Goal: Find specific page/section: Find specific page/section

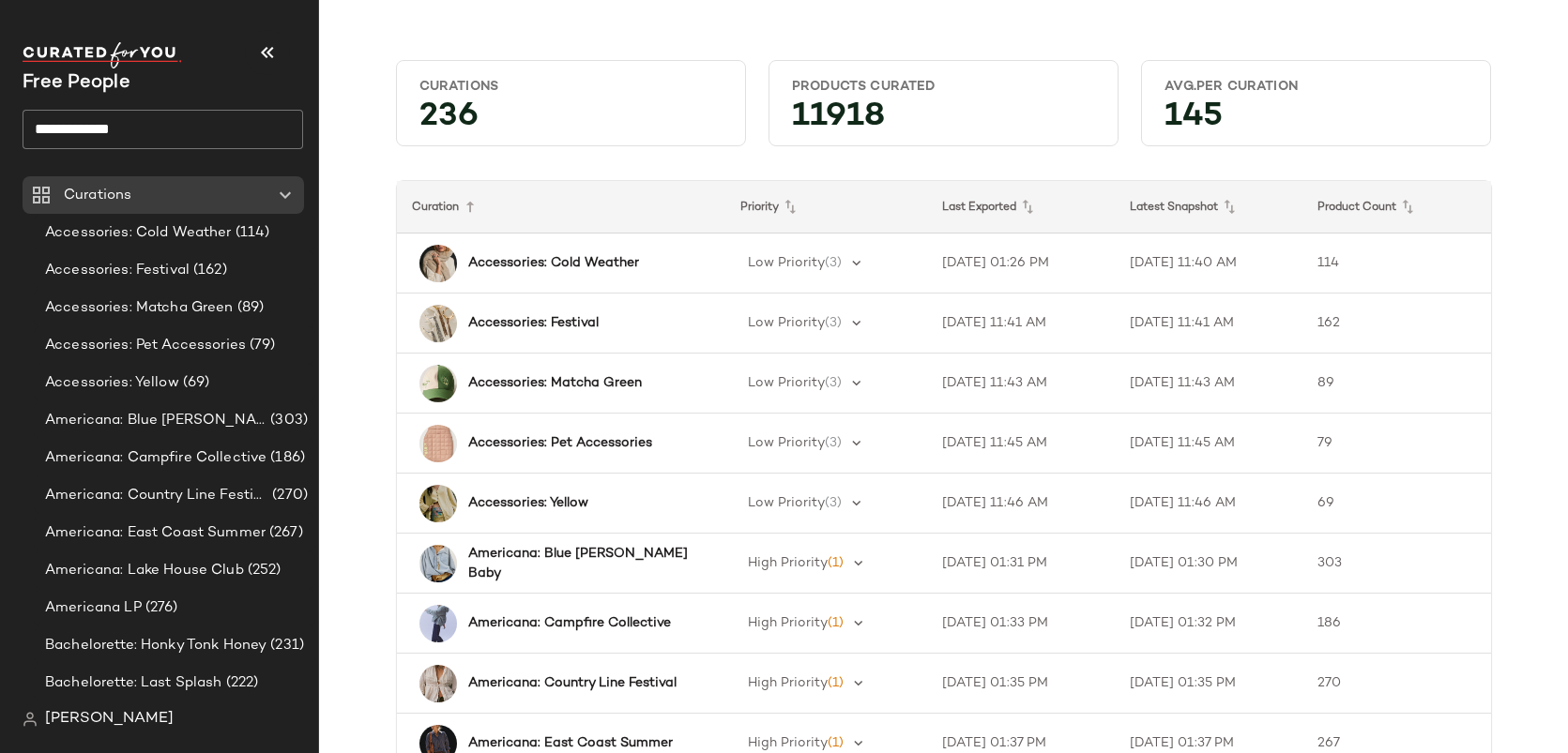
scroll to position [392, 0]
click at [135, 123] on input "text" at bounding box center [180, 129] width 246 height 39
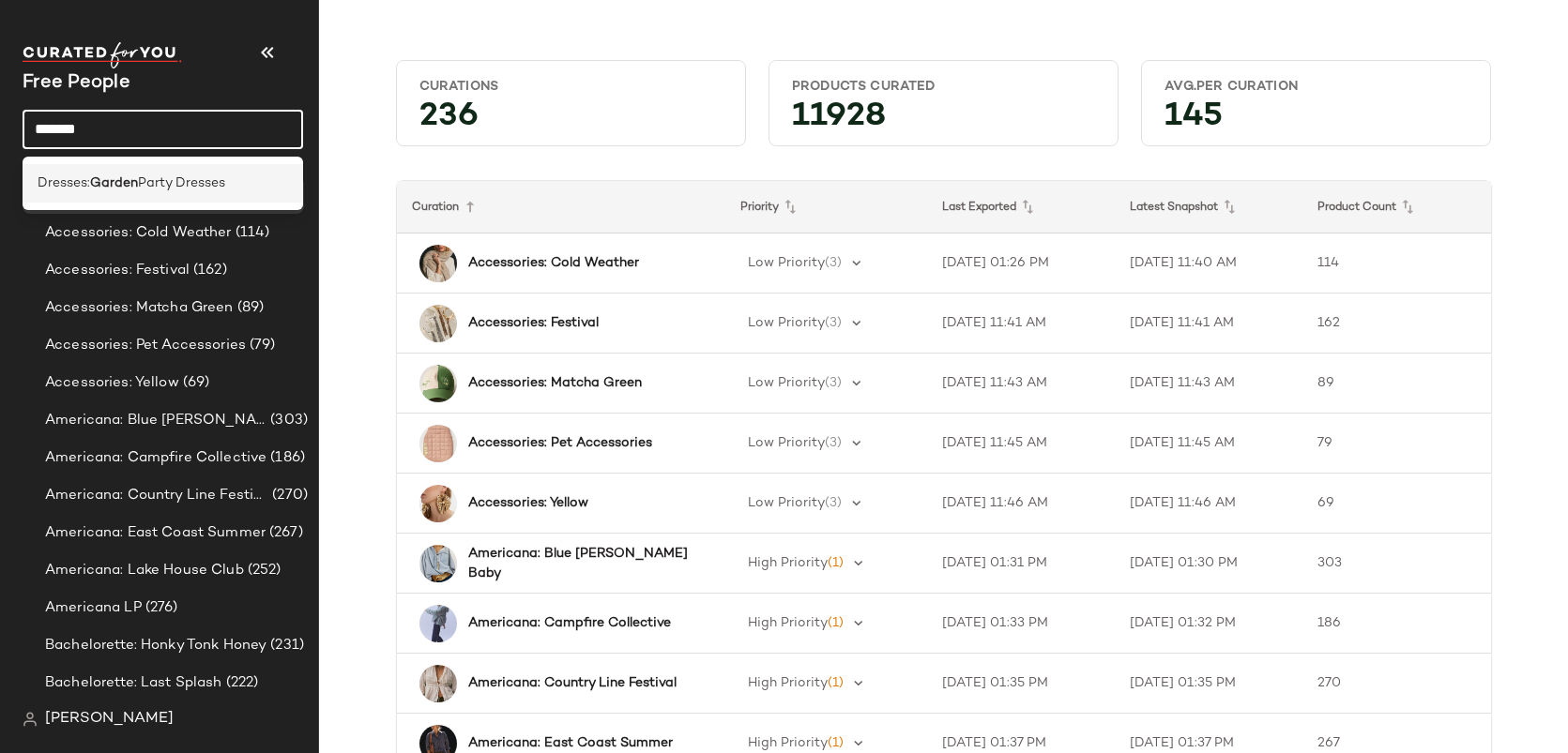
type input "******"
click at [121, 183] on b "Garden" at bounding box center [113, 183] width 48 height 20
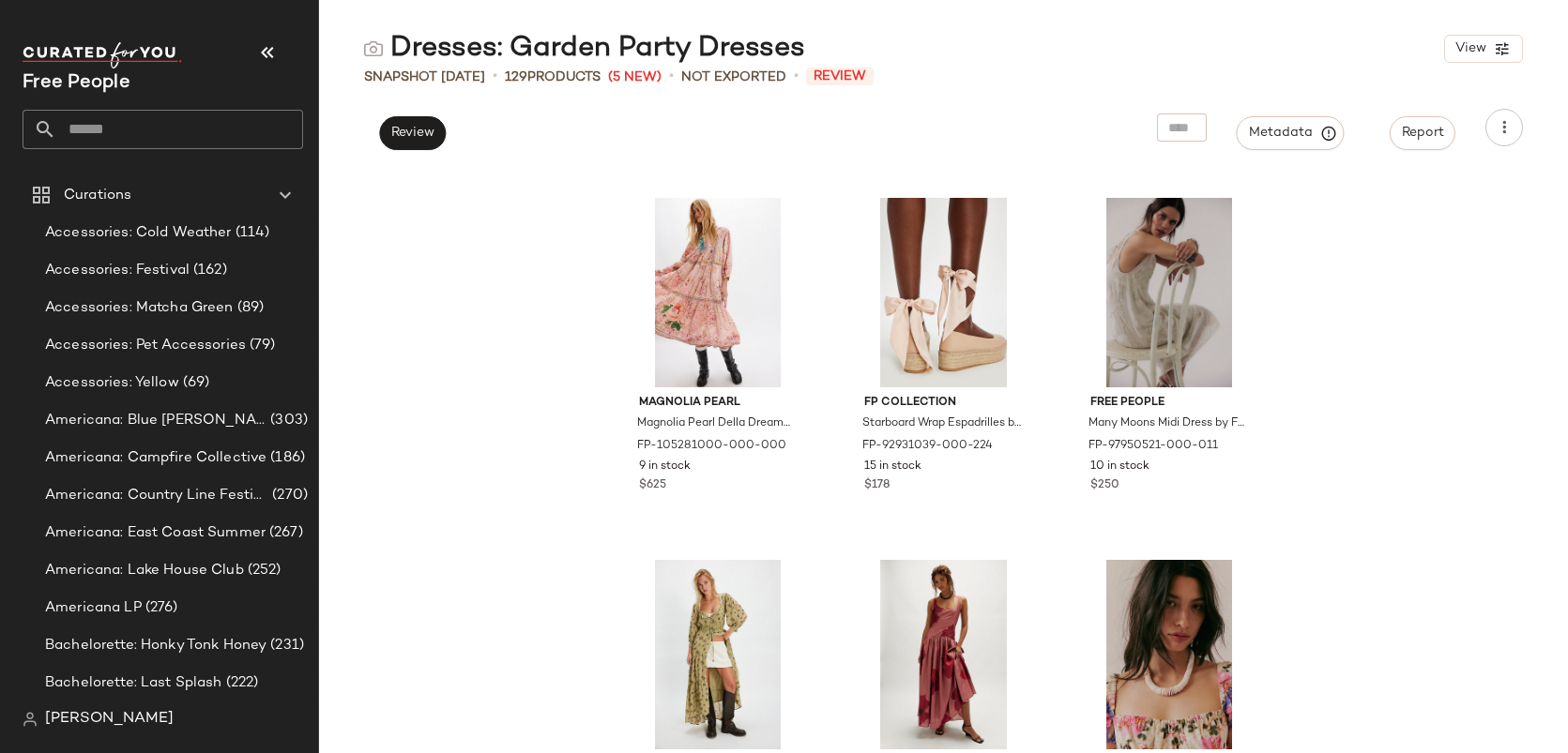
scroll to position [3697, 0]
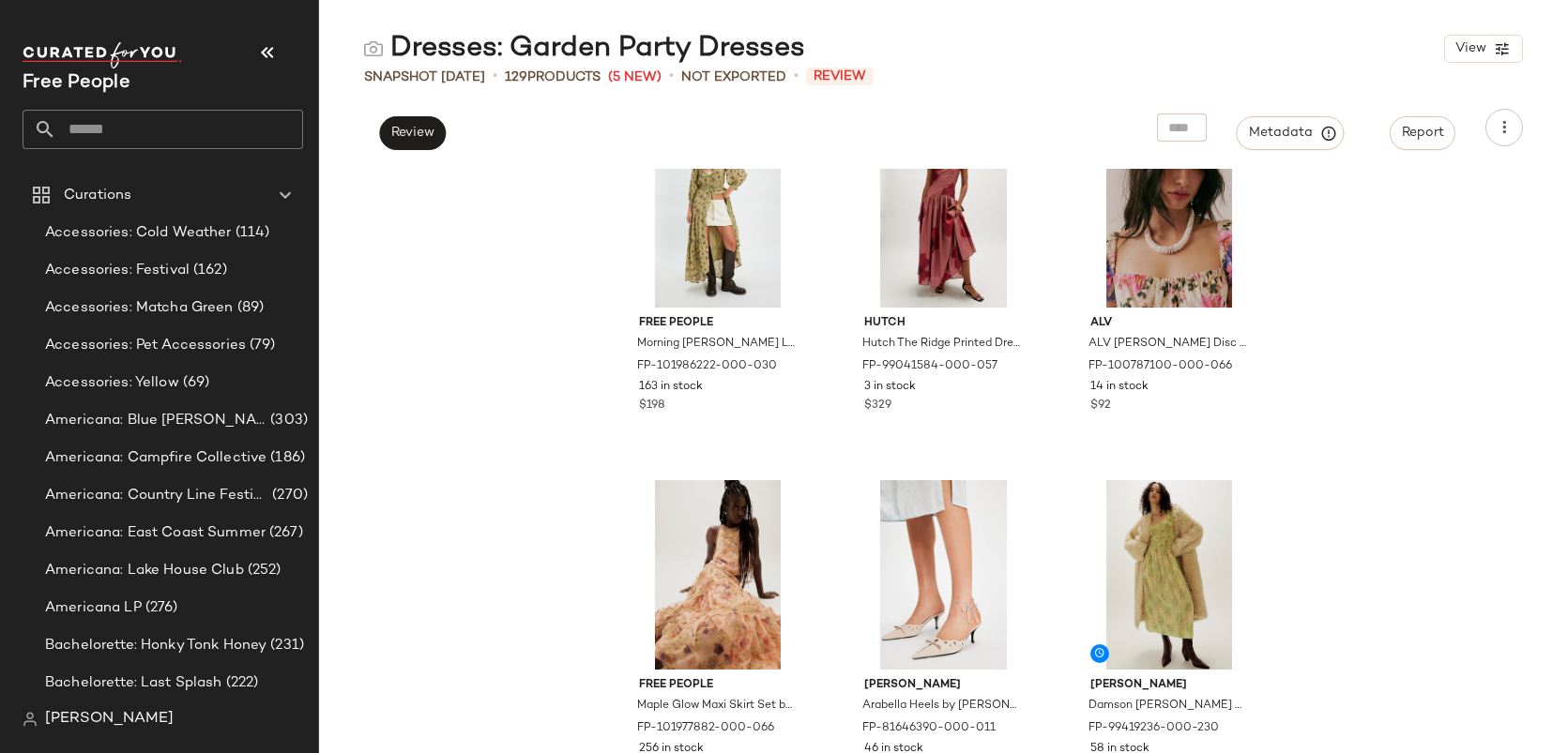
click at [195, 127] on input "text" at bounding box center [180, 129] width 246 height 39
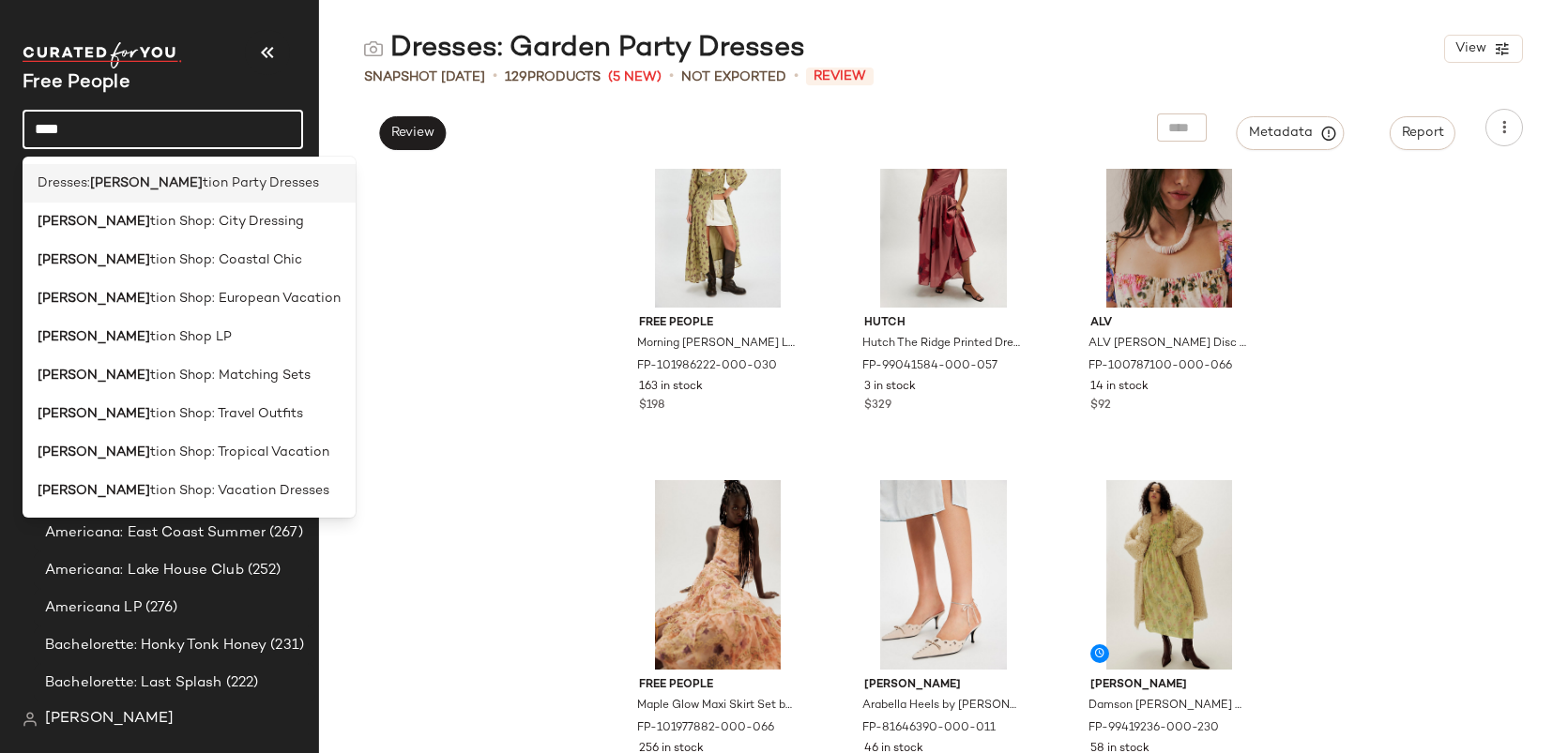
type input "****"
click at [233, 183] on span "tion Party Dresses" at bounding box center [260, 183] width 116 height 20
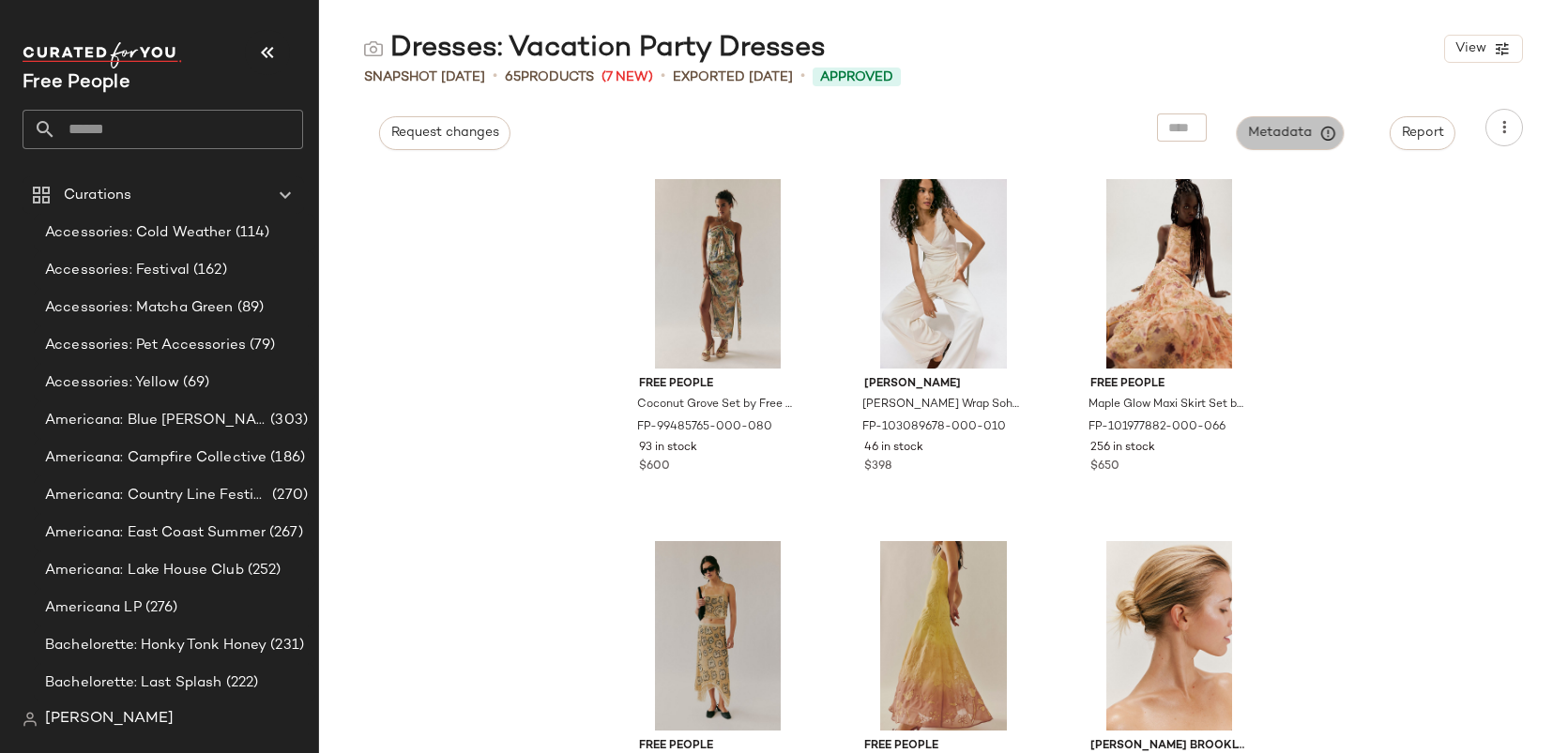
click at [1280, 139] on span "Metadata" at bounding box center [1290, 133] width 85 height 17
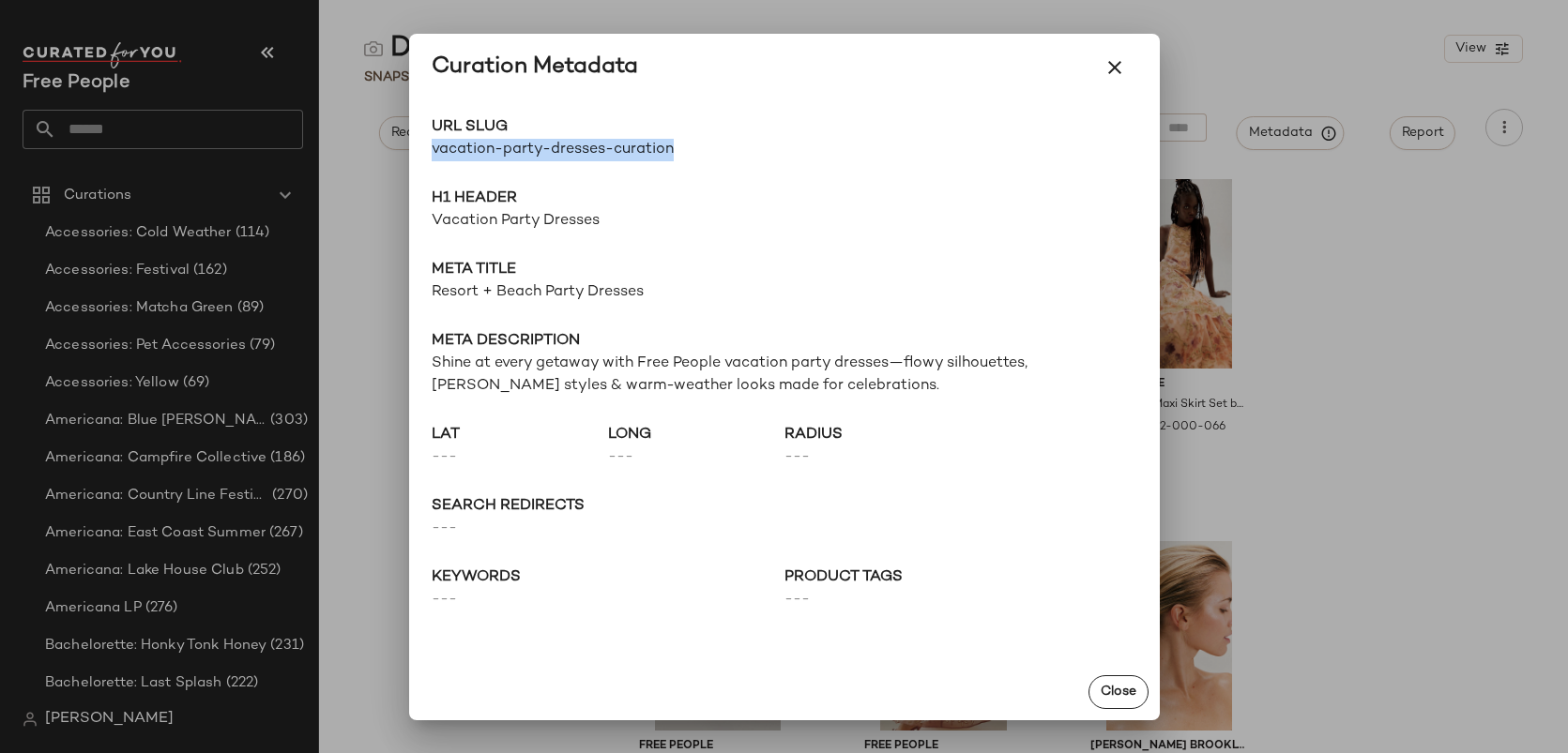
drag, startPoint x: 694, startPoint y: 150, endPoint x: 424, endPoint y: 150, distance: 270.0
click at [424, 150] on div "URL Slug vacation-party-dresses-curation Go to Shop H1 Header Vacation Party Dr…" at bounding box center [784, 383] width 750 height 563
copy span "vacation-party-dresses-curation"
click at [1108, 68] on icon "button" at bounding box center [1114, 67] width 22 height 22
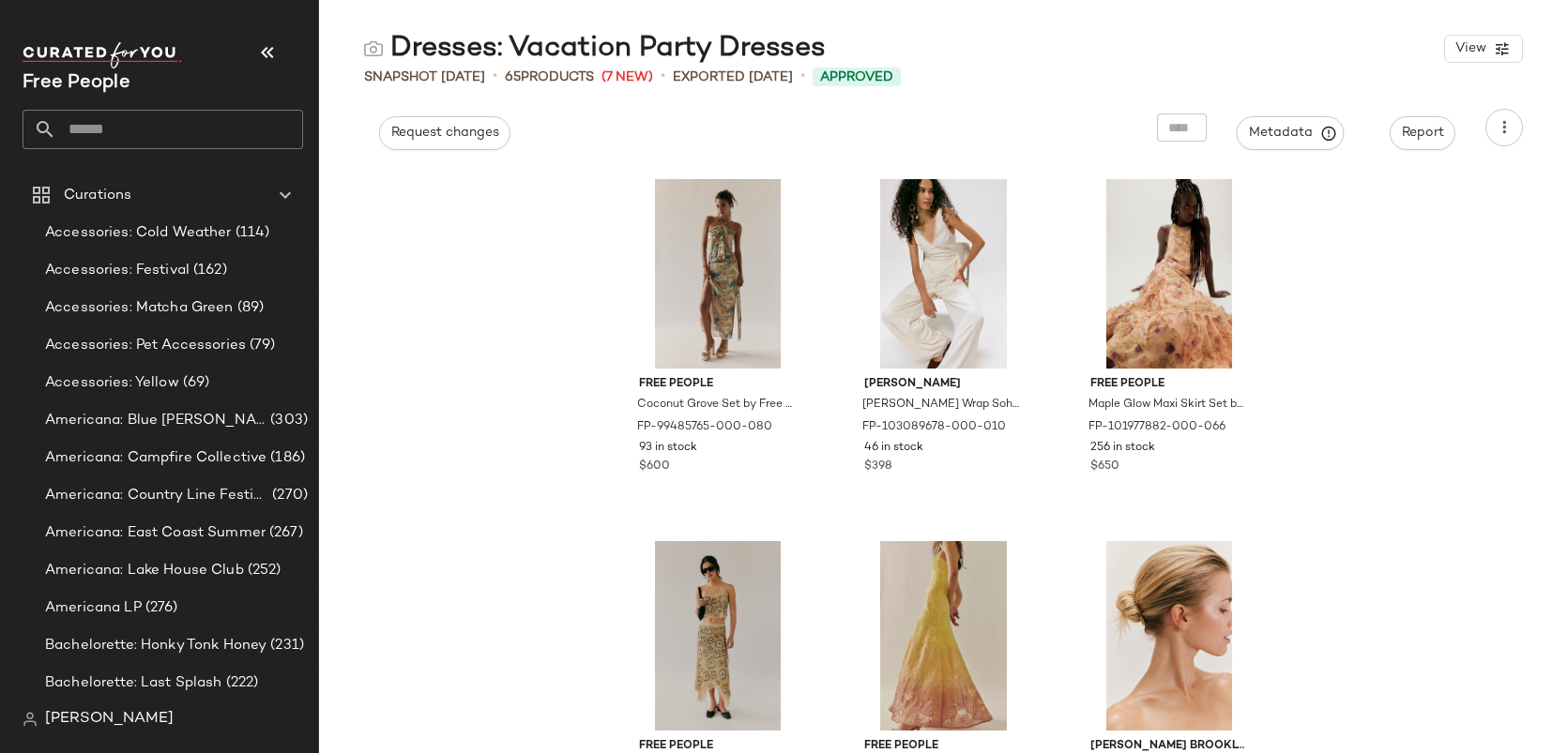
click at [89, 131] on input "text" at bounding box center [180, 129] width 246 height 39
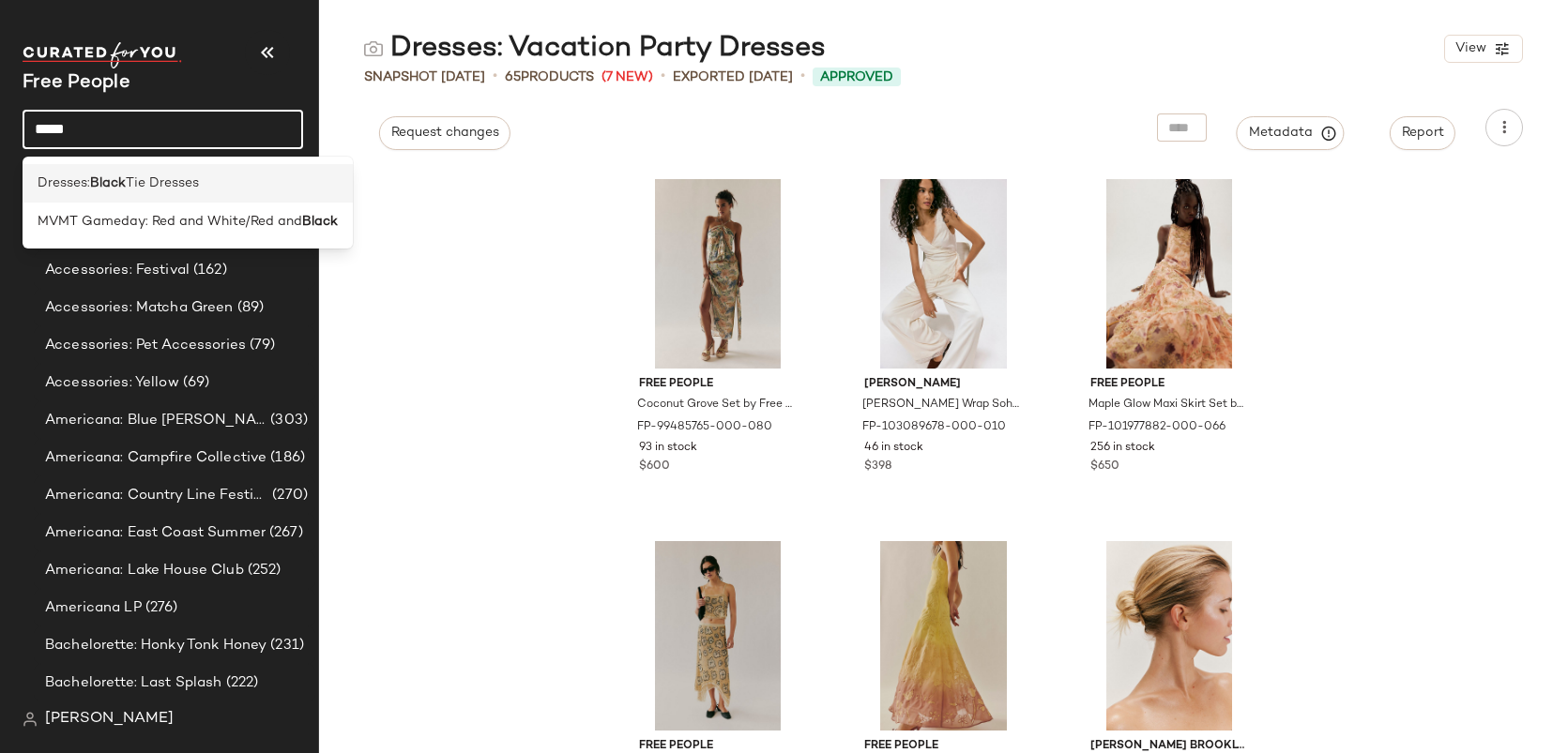
type input "*****"
click at [119, 181] on b "Black" at bounding box center [108, 183] width 35 height 20
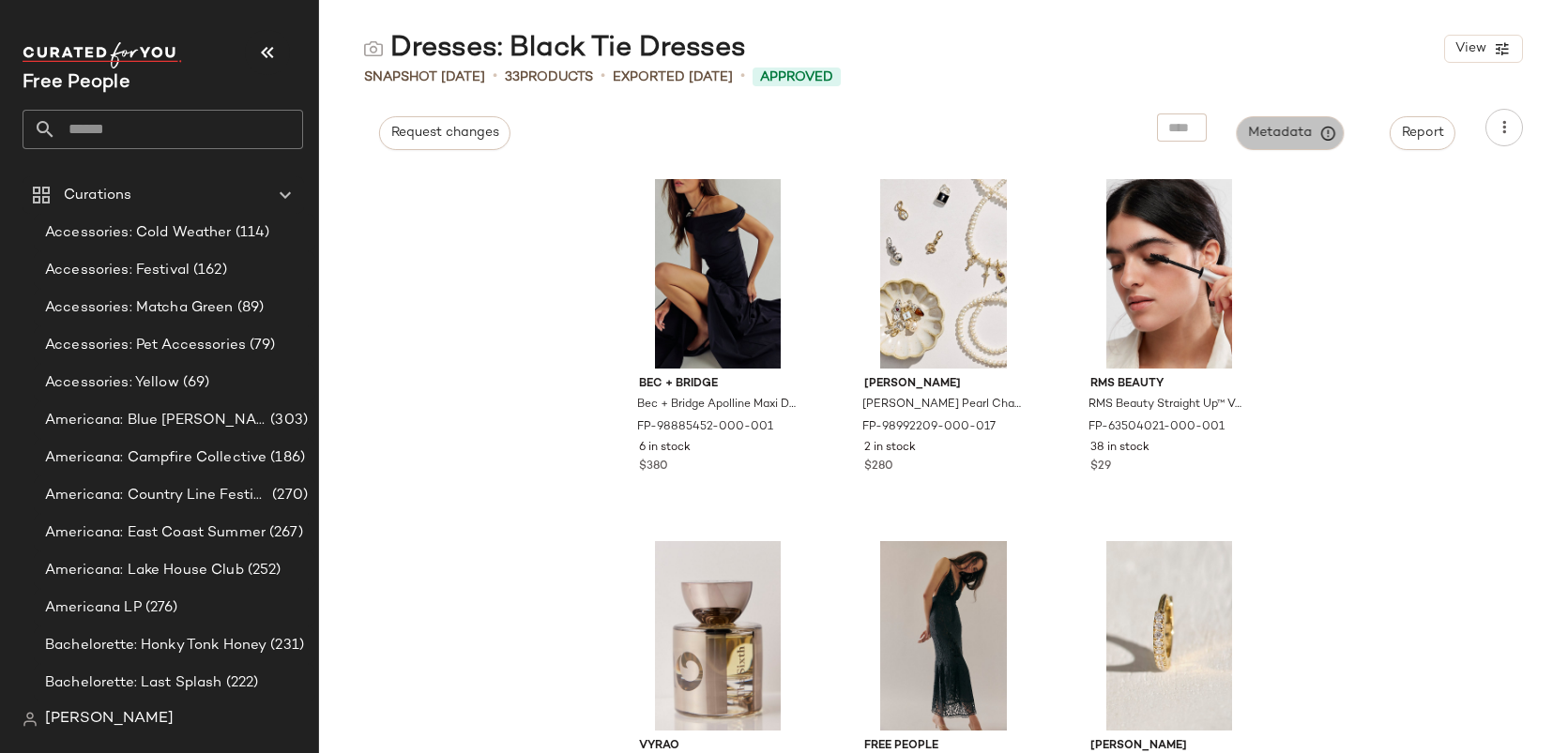
click at [1277, 135] on span "Metadata" at bounding box center [1290, 133] width 85 height 17
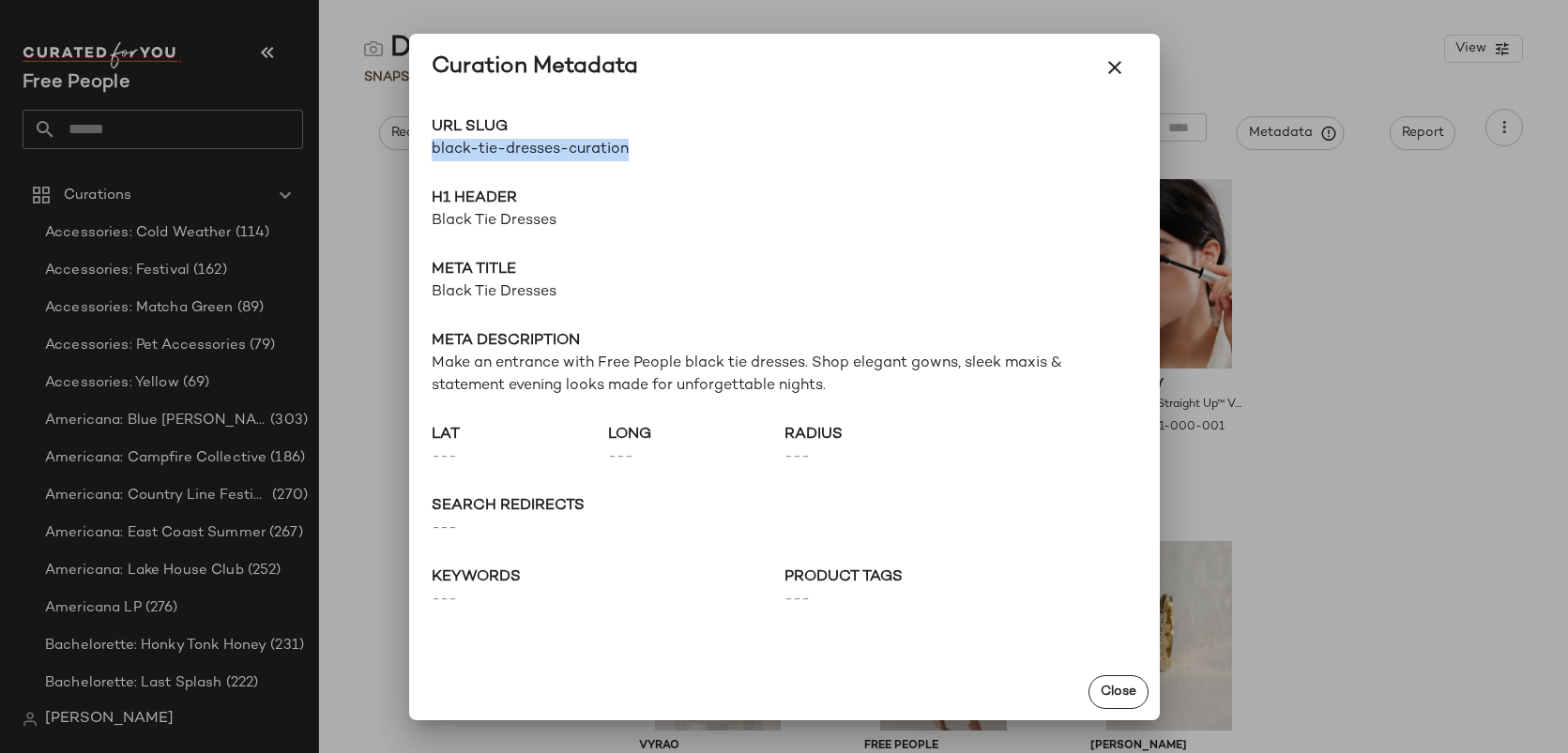
drag, startPoint x: 635, startPoint y: 150, endPoint x: 427, endPoint y: 148, distance: 208.0
click at [427, 148] on div "URL Slug black-tie-dresses-curation Go to Shop H1 Header Black Tie Dresses Meta…" at bounding box center [784, 383] width 750 height 563
copy span "black-tie-dresses-curation"
